Goal: Task Accomplishment & Management: Manage account settings

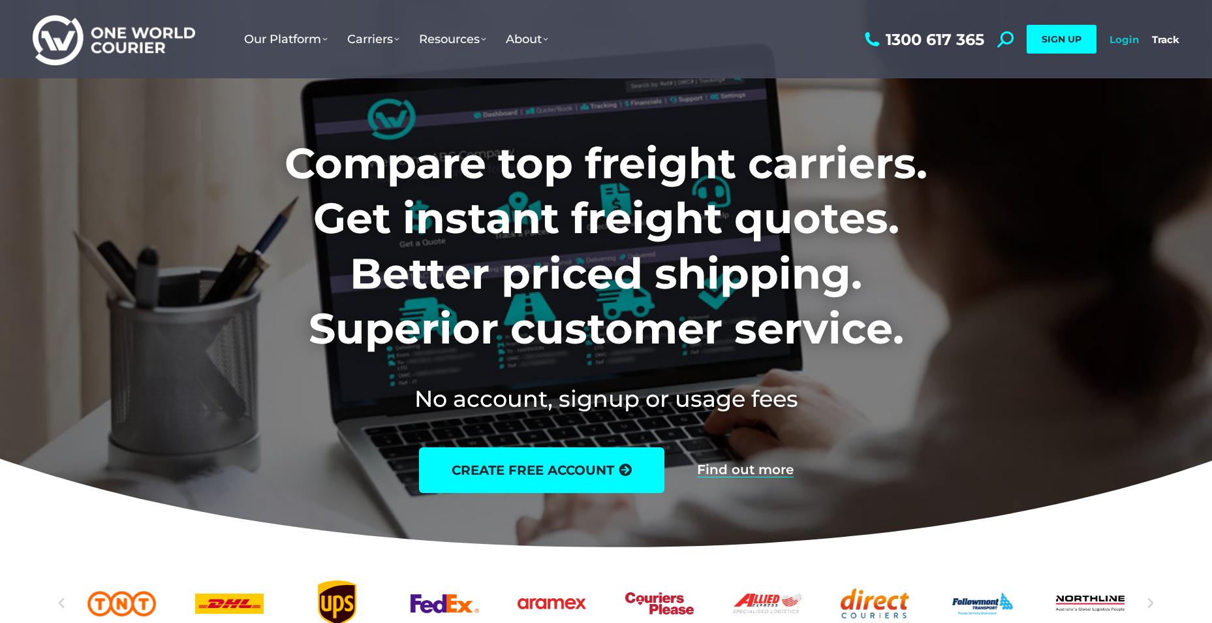
click at [1113, 44] on link "Login" at bounding box center [1124, 39] width 29 height 12
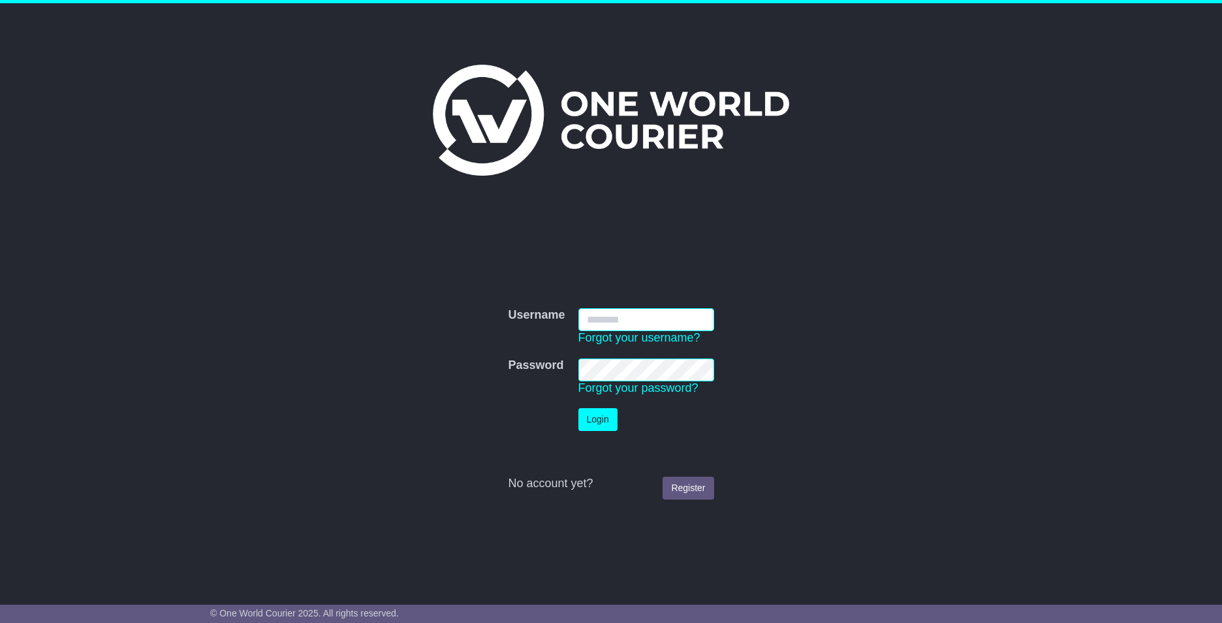
type input "**********"
click at [591, 424] on button "Login" at bounding box center [597, 419] width 39 height 23
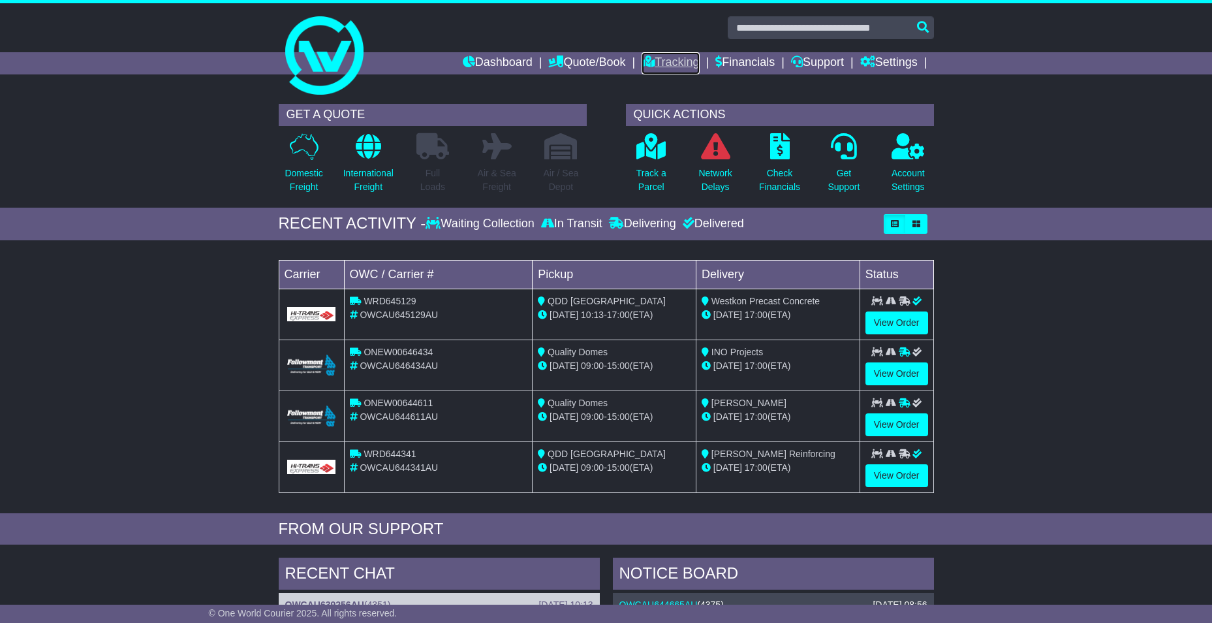
click at [646, 63] on icon at bounding box center [648, 61] width 13 height 12
